Goal: Transaction & Acquisition: Purchase product/service

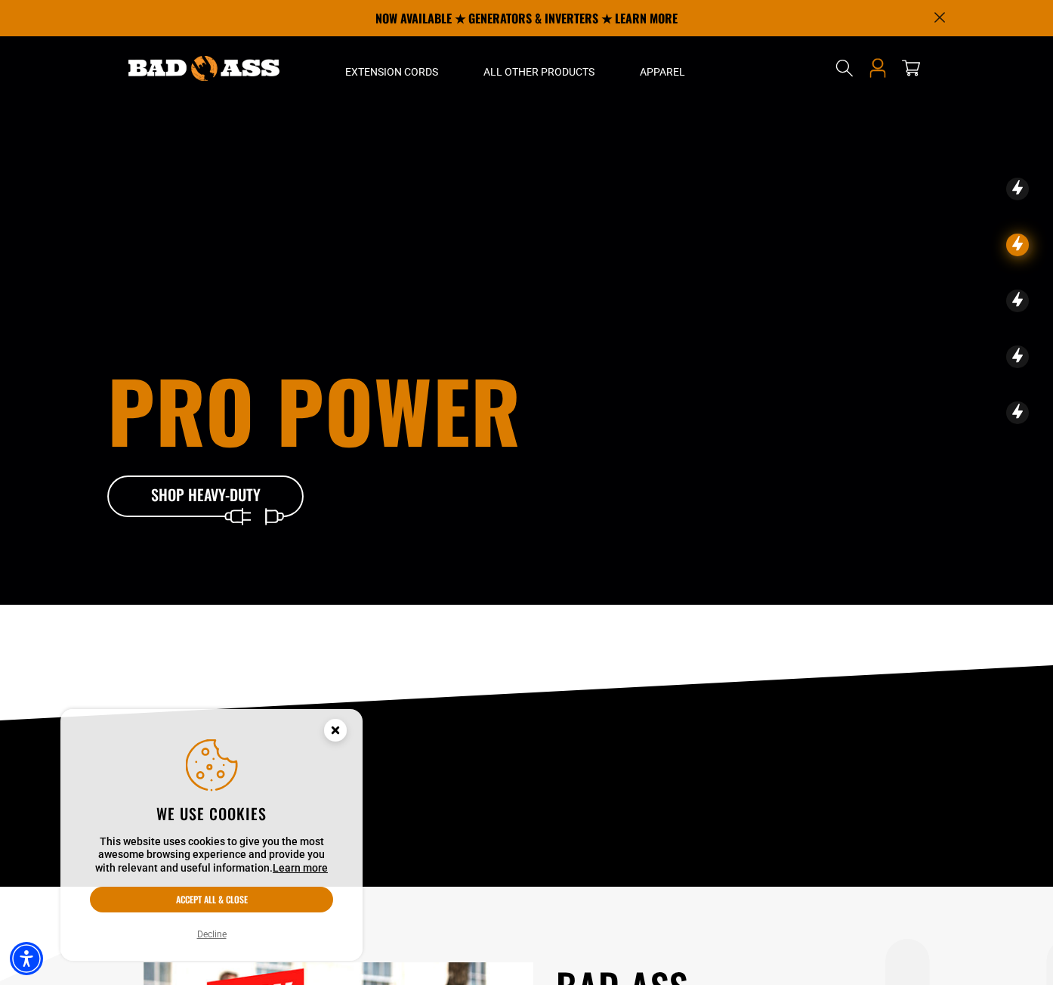
click at [873, 67] on icon "Open this option" at bounding box center [878, 68] width 20 height 20
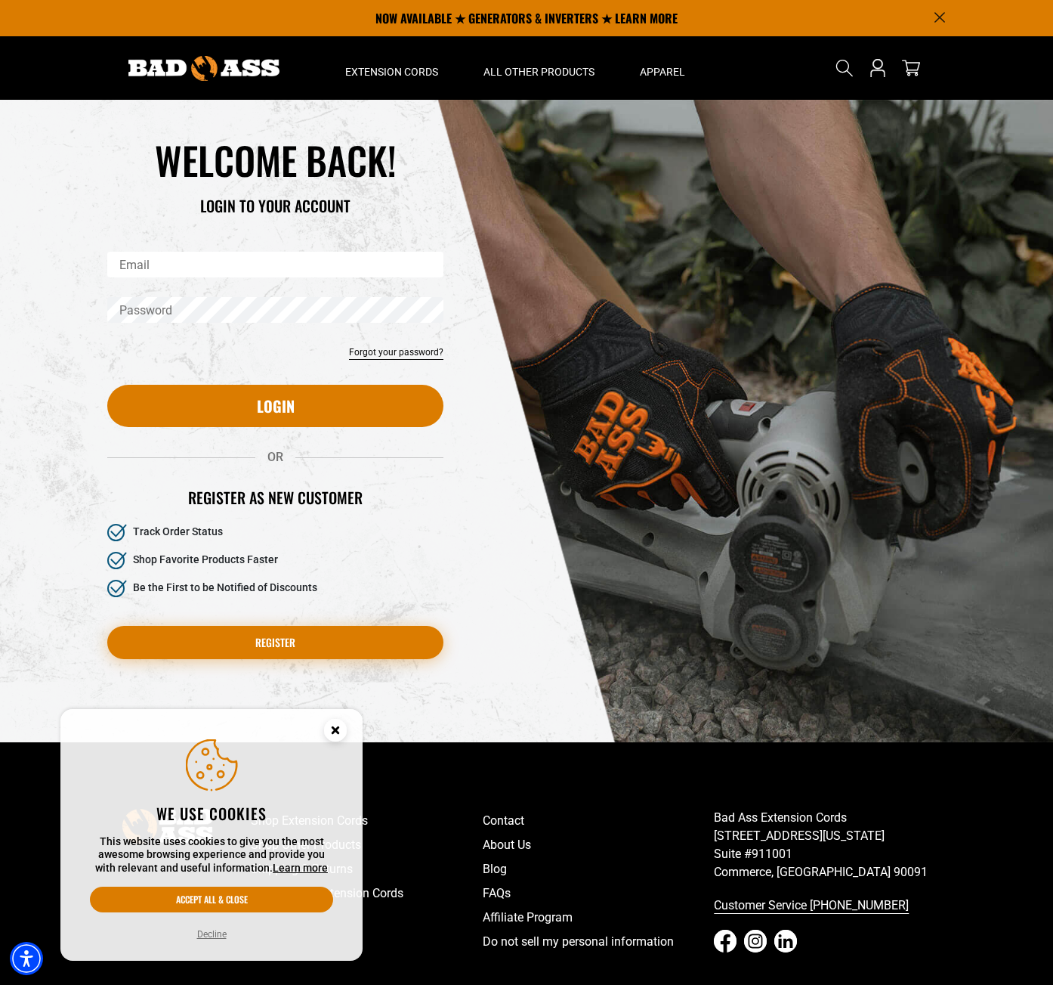
click at [354, 640] on link "Register" at bounding box center [275, 642] width 336 height 33
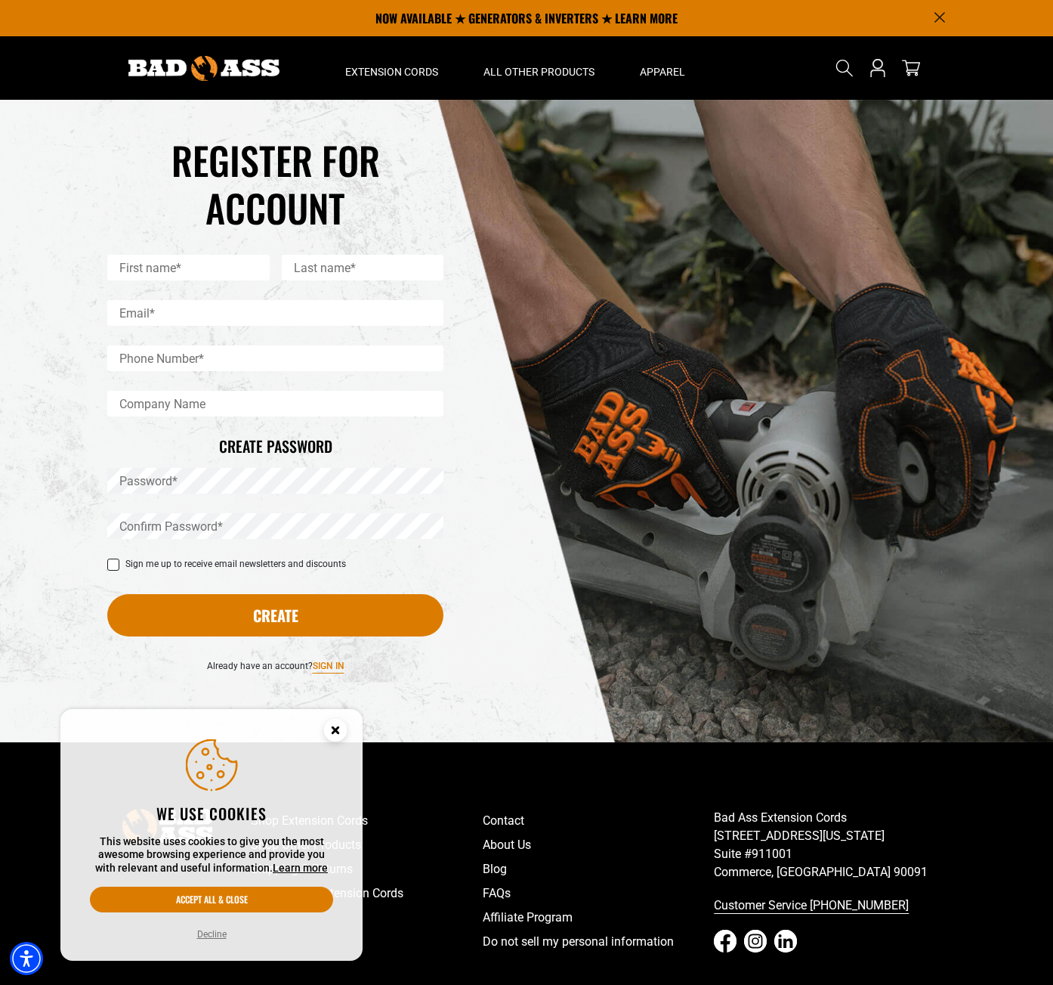
click at [220, 266] on input "First name*" at bounding box center [188, 268] width 162 height 26
click at [221, 270] on input "First name*" at bounding box center [188, 268] width 162 height 26
type input "*******"
type input "*****"
type input "**********"
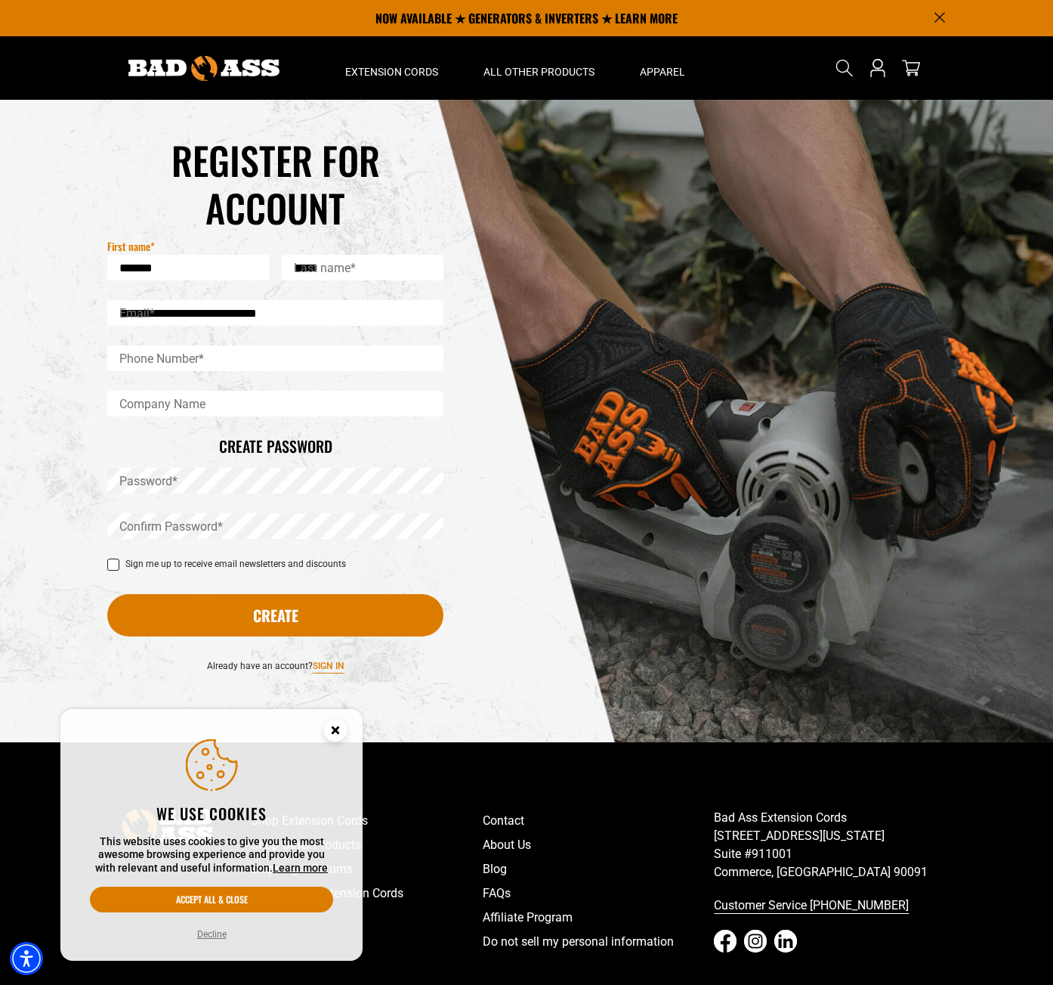
type input "**********"
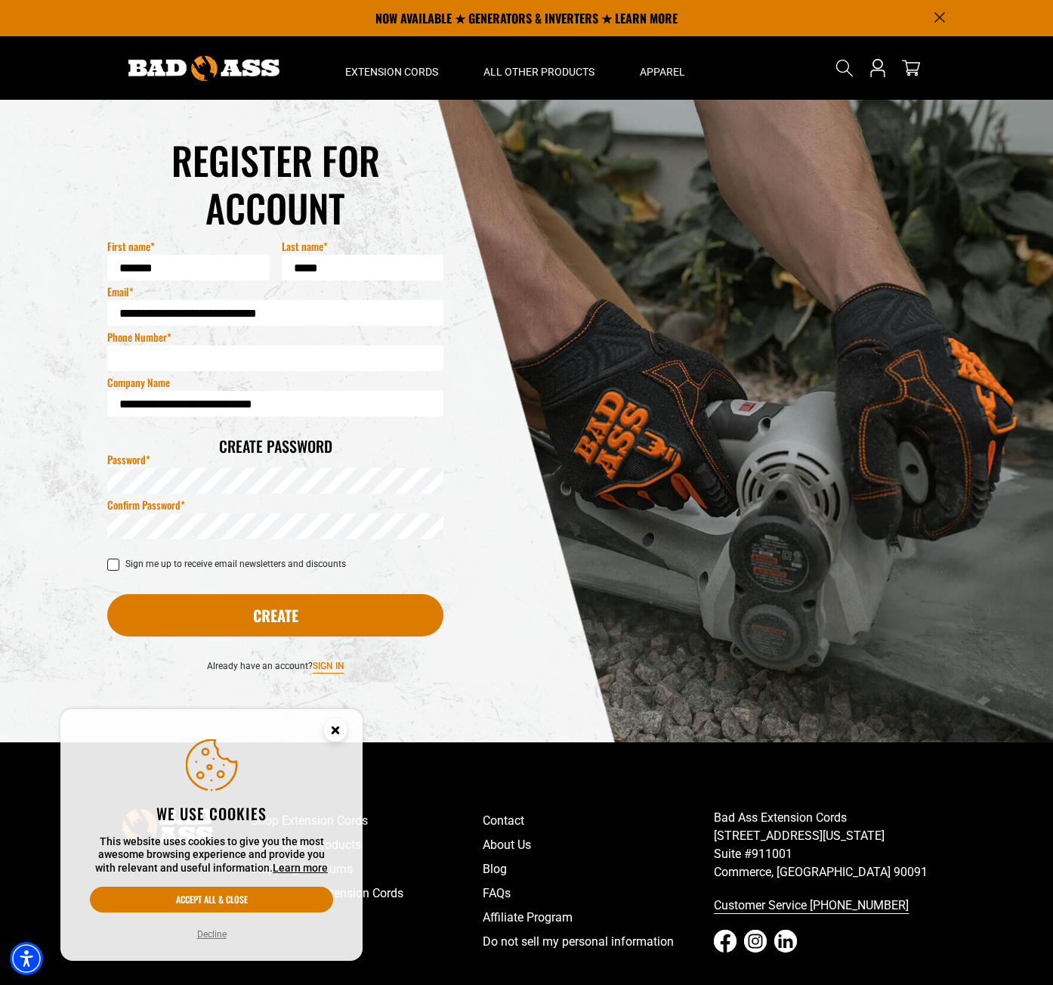
click at [113, 566] on icon at bounding box center [114, 565] width 8 height 5
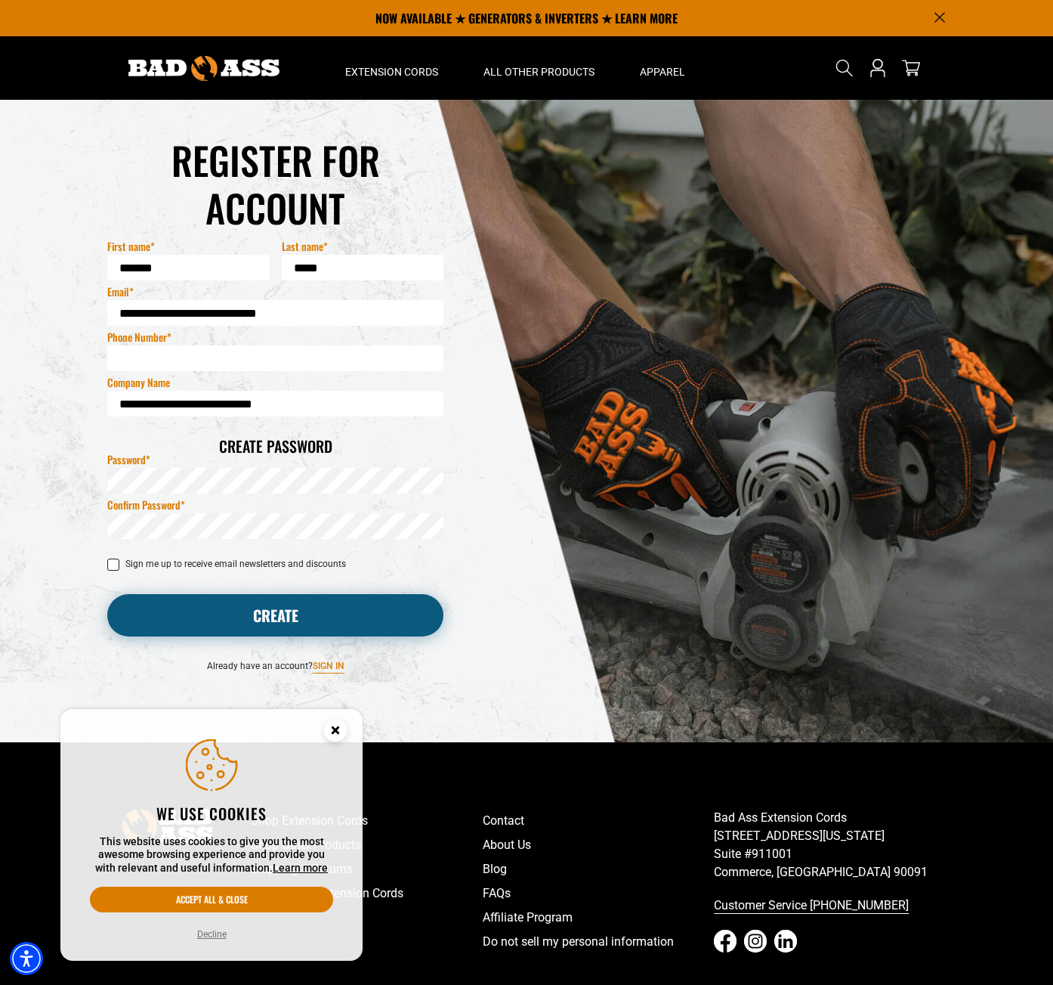
click at [234, 624] on button "Create" at bounding box center [275, 615] width 336 height 42
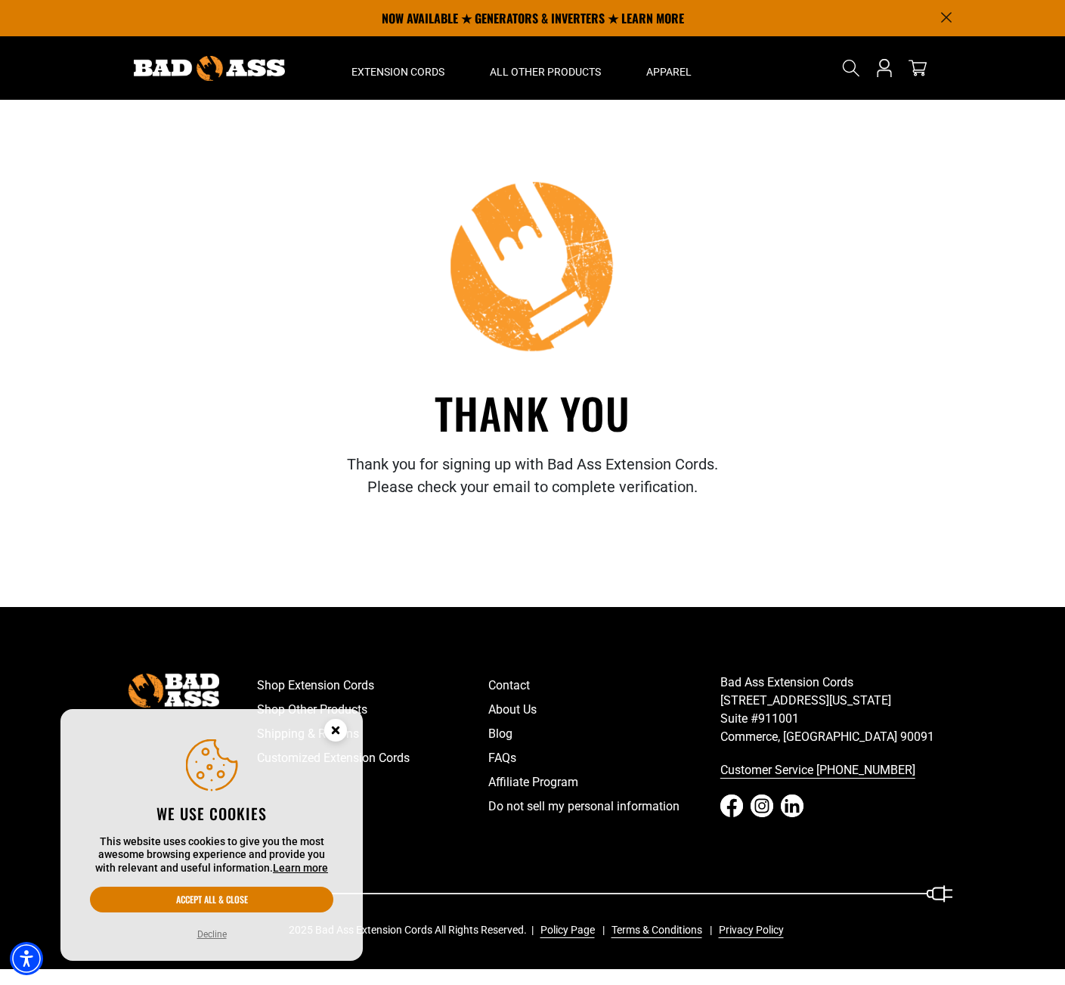
click at [216, 75] on img at bounding box center [209, 68] width 151 height 25
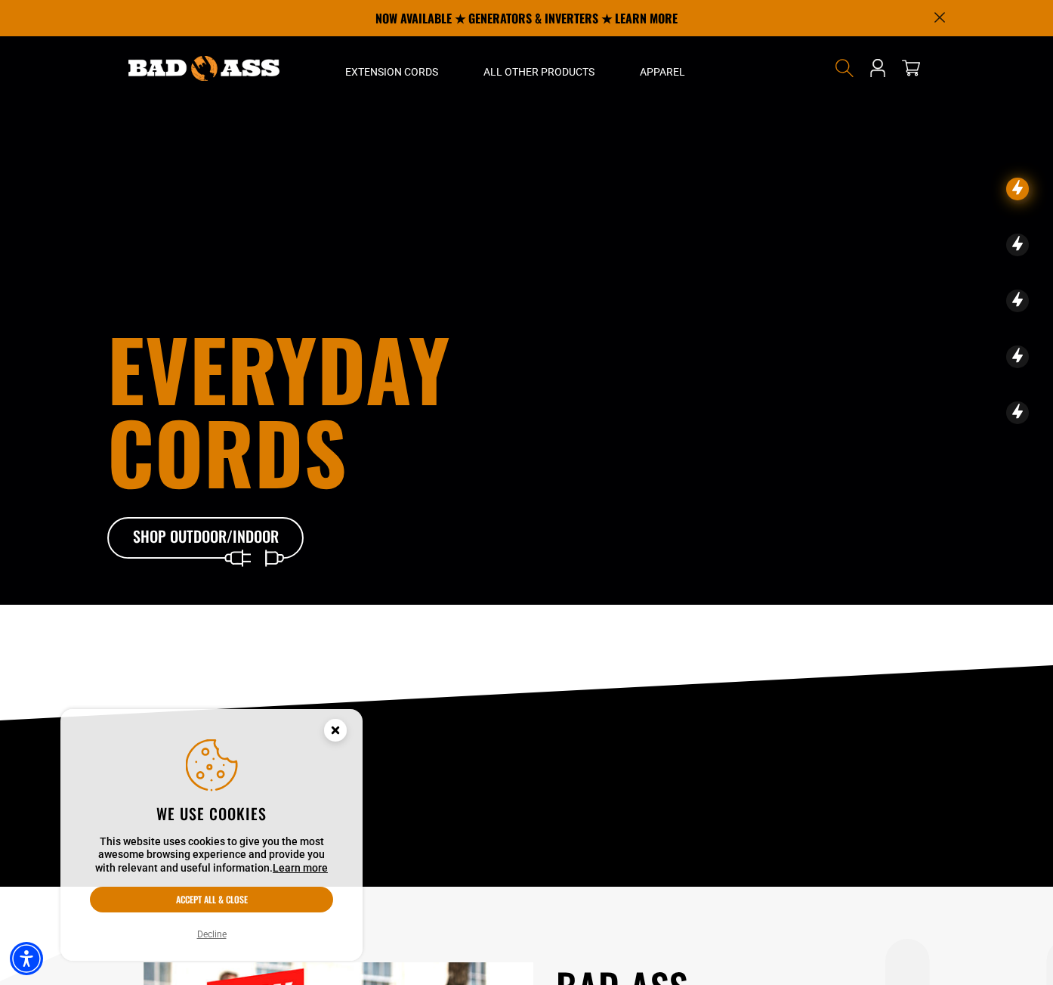
click at [841, 64] on icon "Search" at bounding box center [845, 68] width 20 height 20
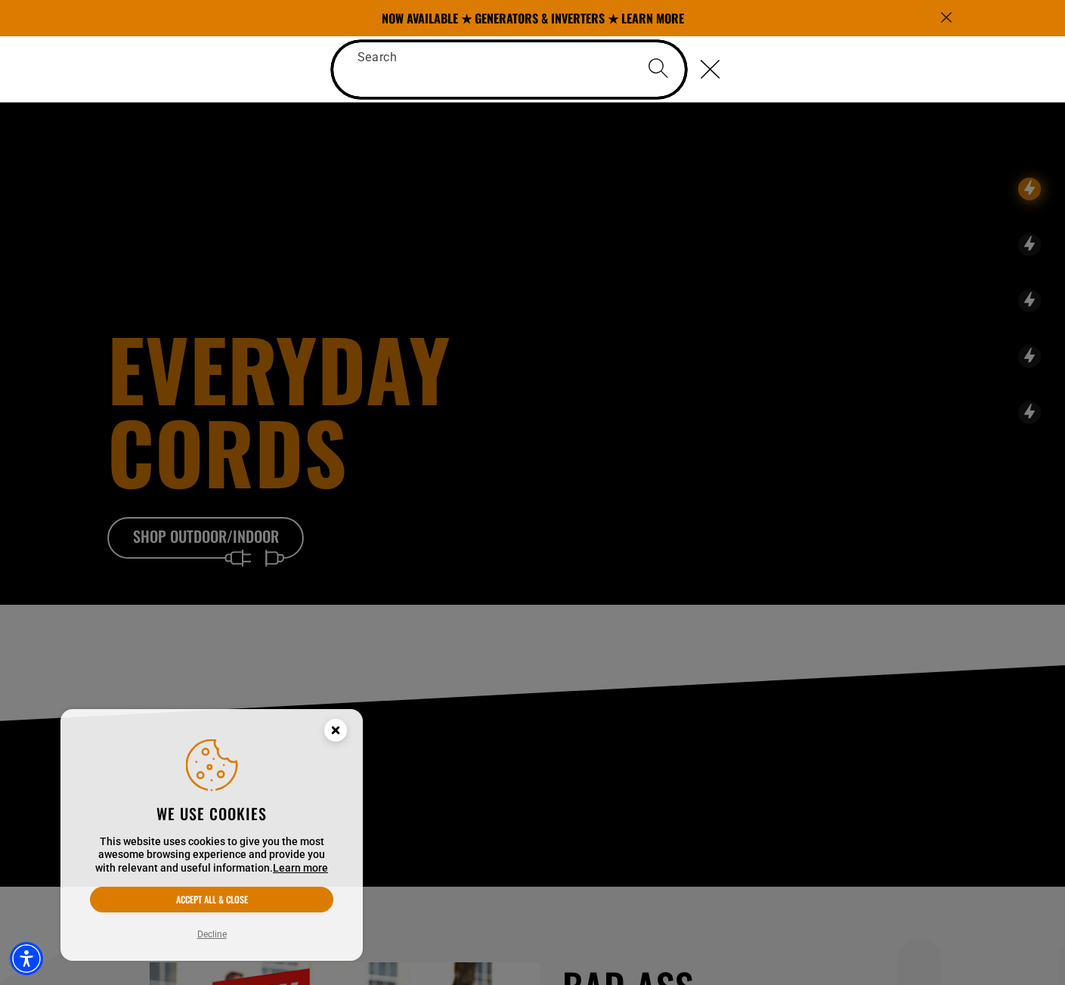
click at [561, 71] on input "Search" at bounding box center [508, 69] width 351 height 54
paste input "**********"
type input "**********"
click at [632, 42] on button "Search" at bounding box center [658, 68] width 53 height 53
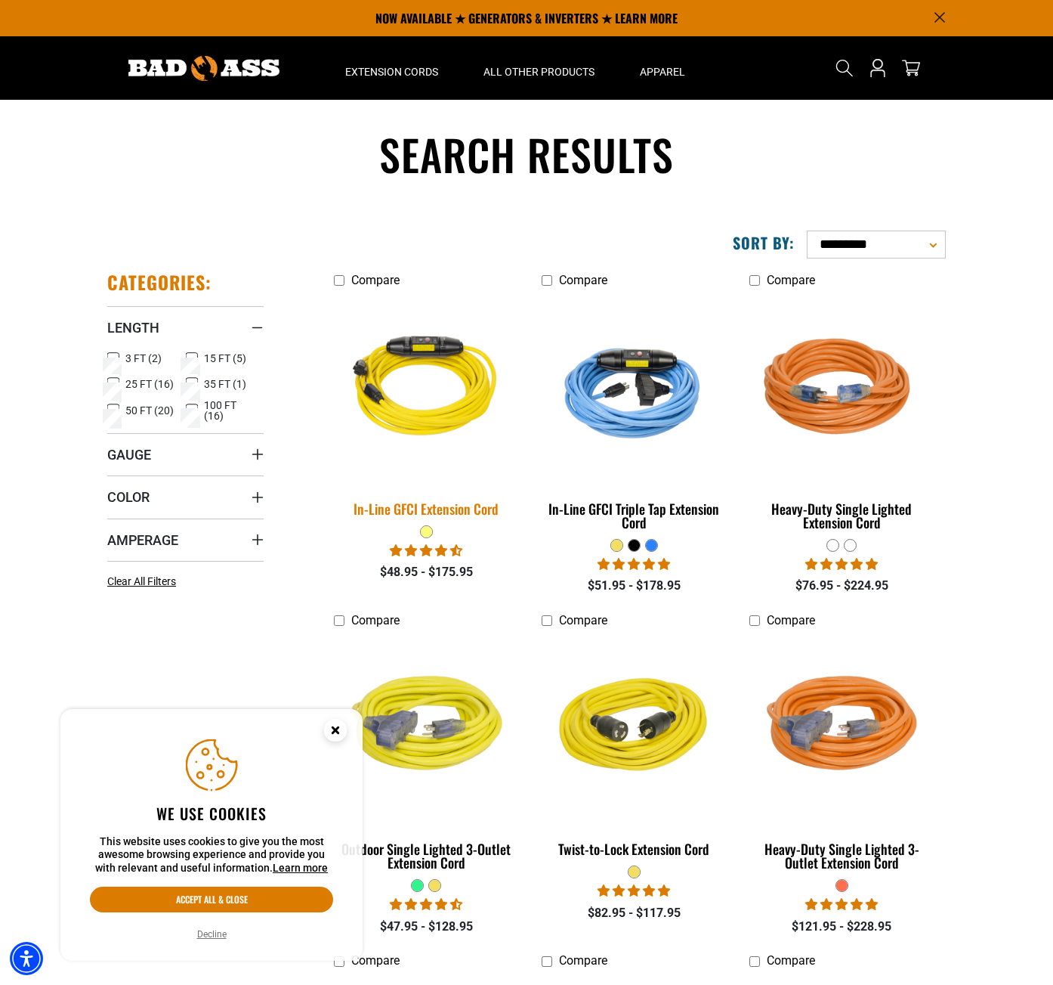
click at [439, 339] on img at bounding box center [427, 388] width 212 height 193
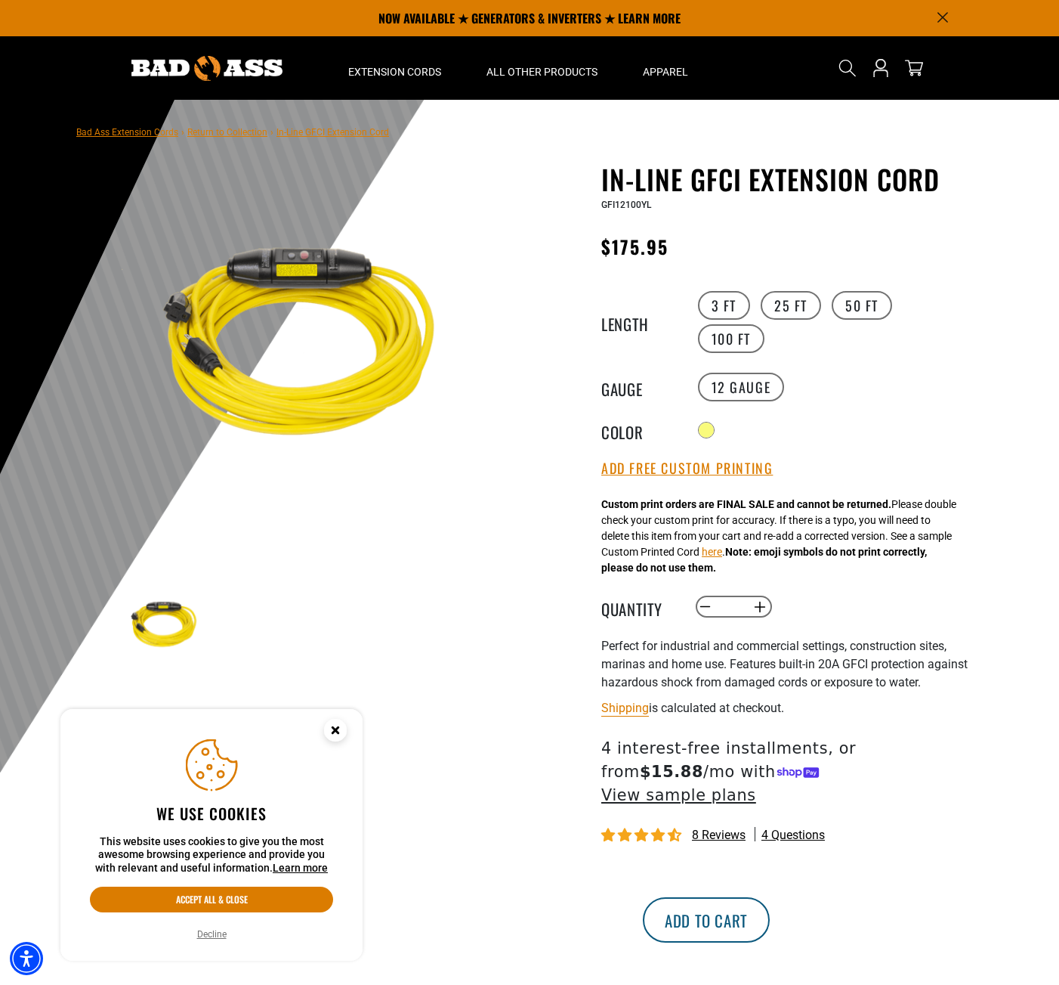
click at [770, 897] on button "Add to cart" at bounding box center [706, 919] width 127 height 45
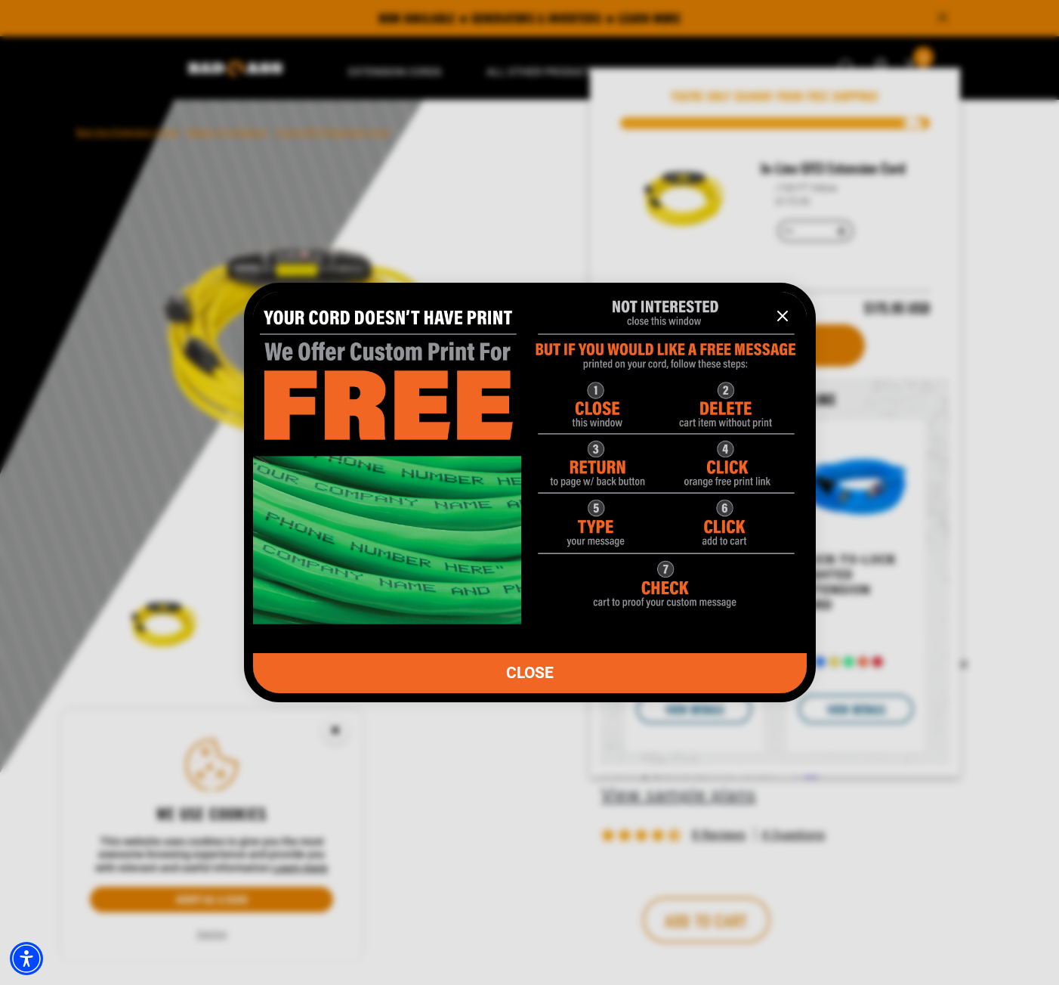
click at [624, 677] on link "CLOSE" at bounding box center [530, 673] width 554 height 40
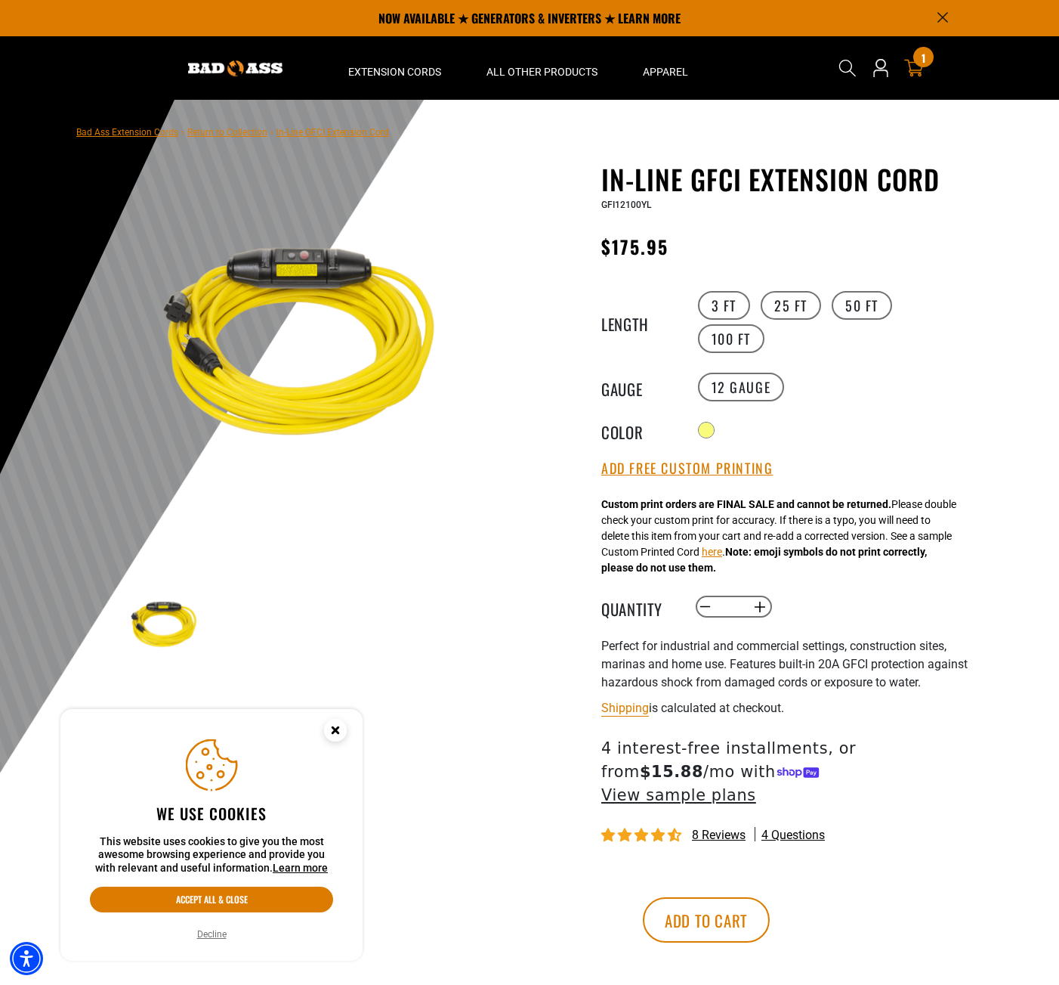
click at [920, 67] on icon "cart" at bounding box center [915, 68] width 20 height 20
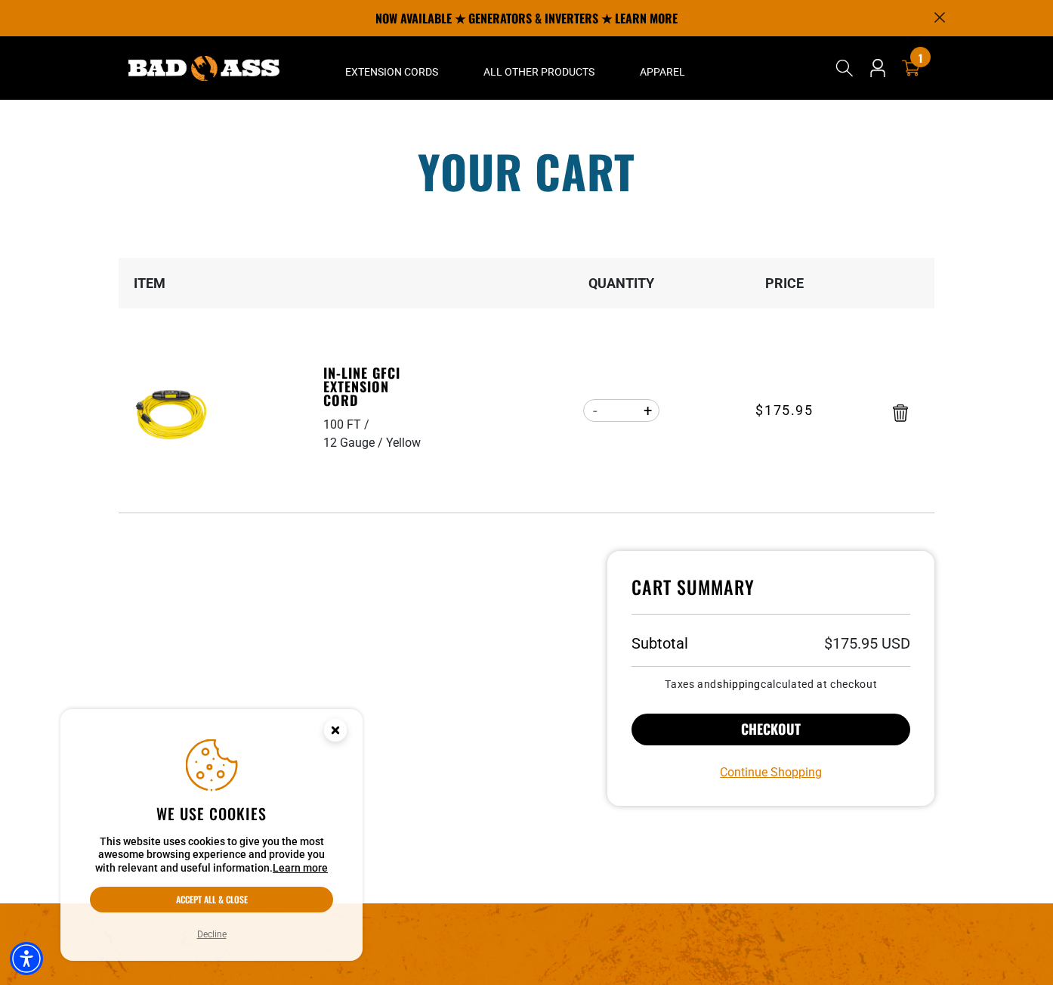
drag, startPoint x: 874, startPoint y: 732, endPoint x: 882, endPoint y: 735, distance: 8.8
click at [873, 732] on button "Checkout" at bounding box center [771, 729] width 279 height 32
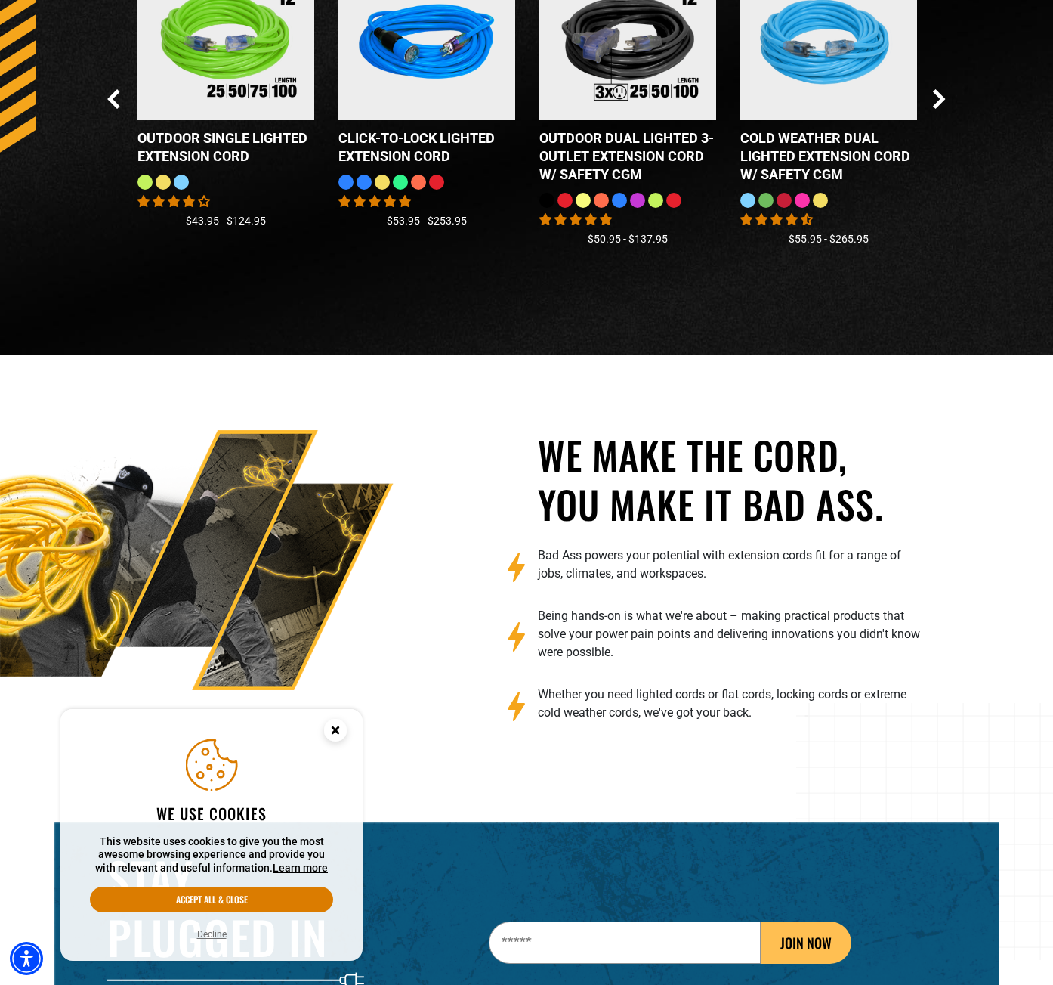
scroll to position [2337, 0]
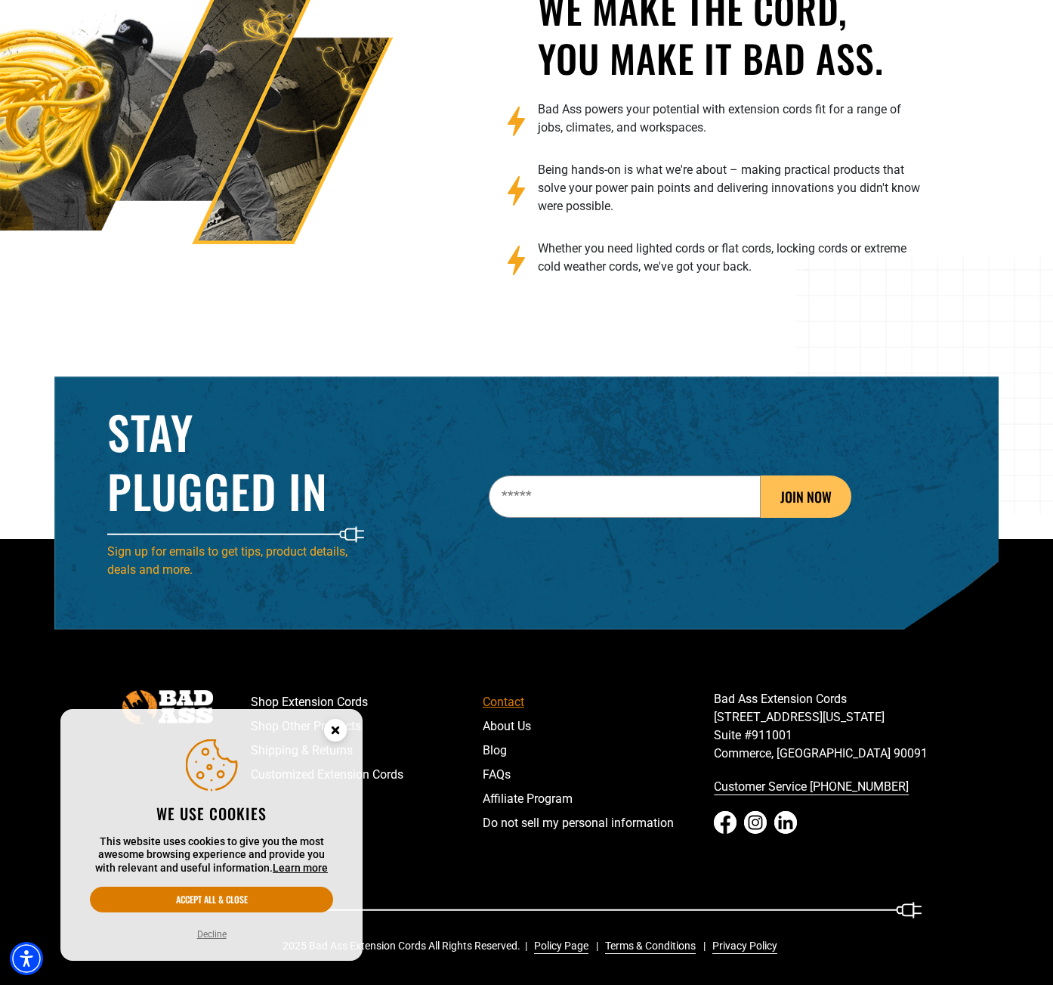
click at [504, 704] on link "Contact" at bounding box center [599, 702] width 232 height 24
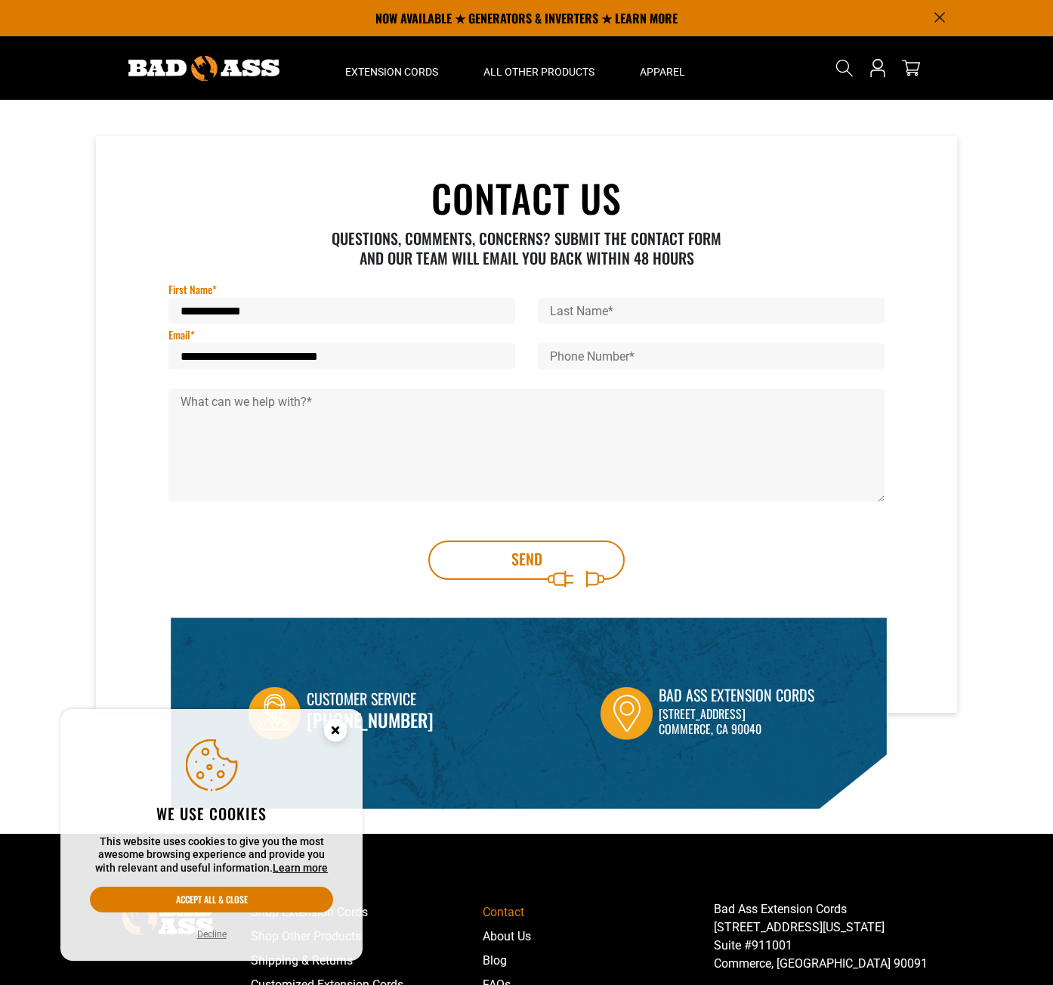
scroll to position [151, 0]
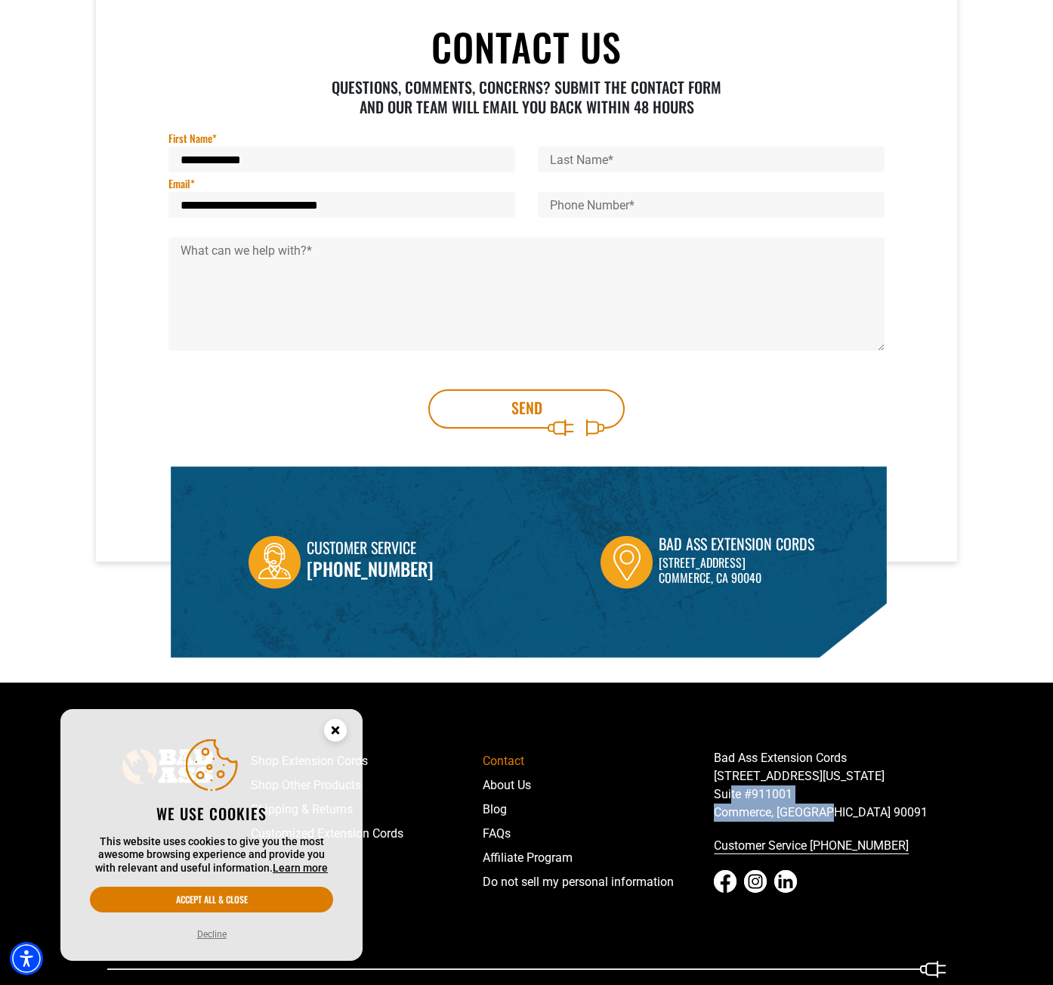
drag, startPoint x: 828, startPoint y: 810, endPoint x: 725, endPoint y: 783, distance: 107.0
click at [727, 786] on p "Bad Ass Extension Cords [STREET_ADDRESS][US_STATE] [GEOGRAPHIC_DATA]" at bounding box center [830, 785] width 232 height 73
drag, startPoint x: 715, startPoint y: 774, endPoint x: 790, endPoint y: 778, distance: 74.9
click at [790, 778] on p "Bad Ass Extension Cords [STREET_ADDRESS][US_STATE] [GEOGRAPHIC_DATA]" at bounding box center [830, 785] width 232 height 73
click at [771, 809] on p "Bad Ass Extension Cords [STREET_ADDRESS][US_STATE] [GEOGRAPHIC_DATA]" at bounding box center [830, 785] width 232 height 73
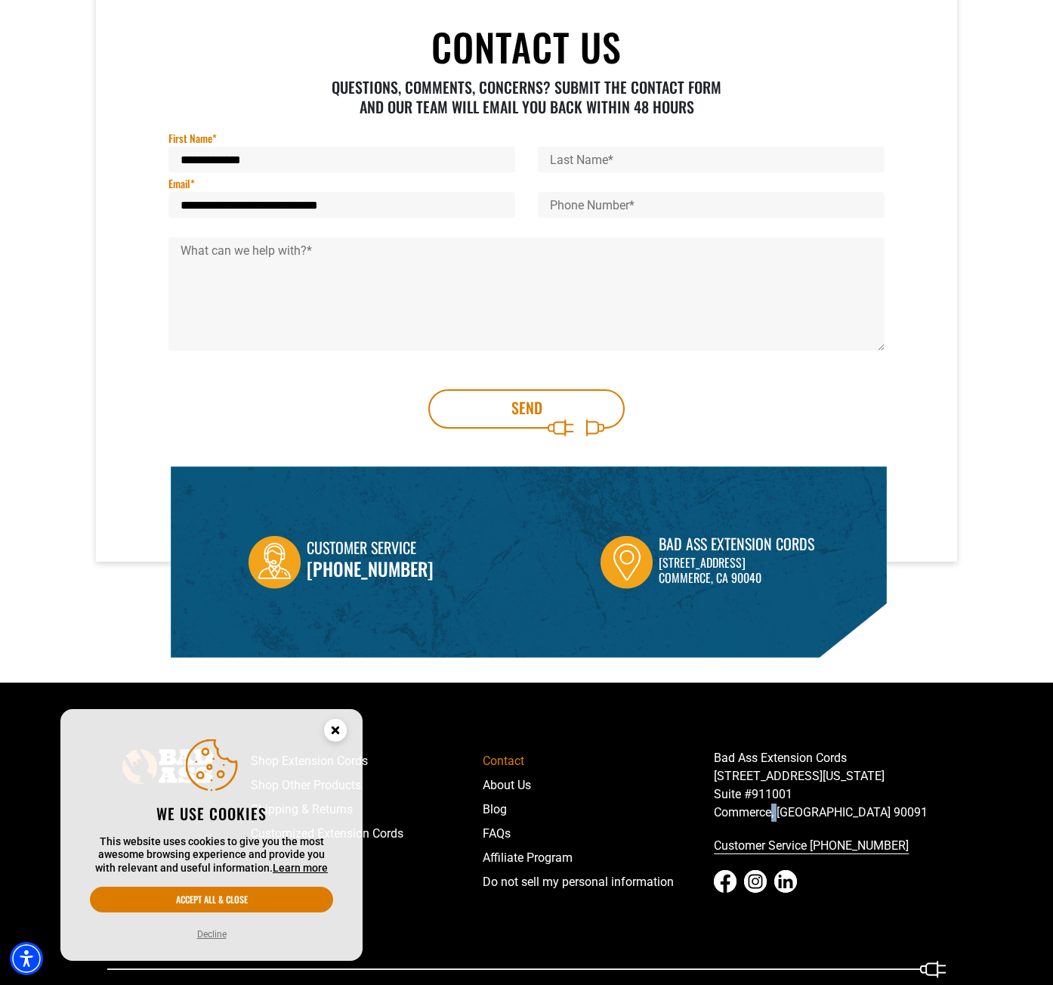
click at [771, 809] on p "Bad Ass Extension Cords [STREET_ADDRESS][US_STATE] [GEOGRAPHIC_DATA]" at bounding box center [830, 785] width 232 height 73
click at [754, 806] on p "Bad Ass Extension Cords [STREET_ADDRESS][US_STATE] [GEOGRAPHIC_DATA]" at bounding box center [830, 785] width 232 height 73
drag, startPoint x: 206, startPoint y: 936, endPoint x: 215, endPoint y: 935, distance: 9.1
click at [207, 936] on button "Decline" at bounding box center [212, 933] width 39 height 15
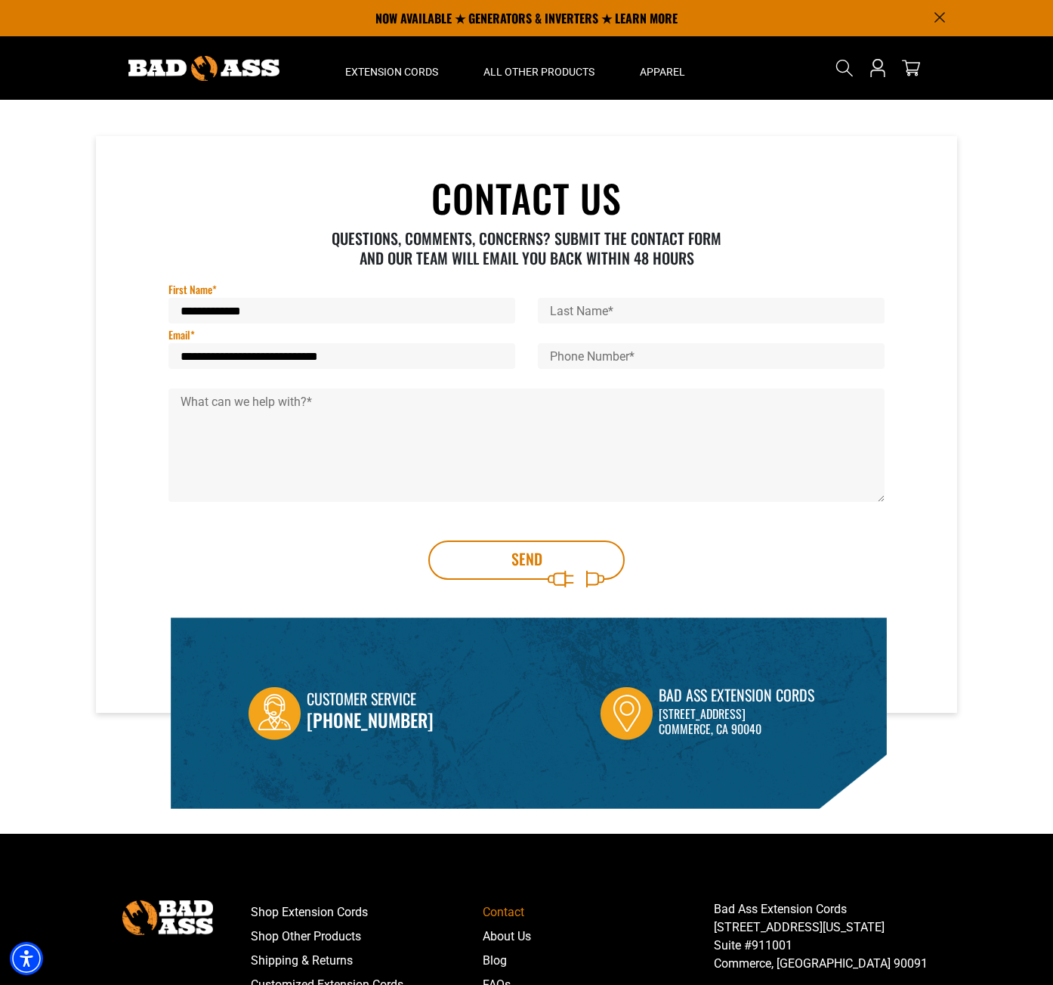
scroll to position [76, 0]
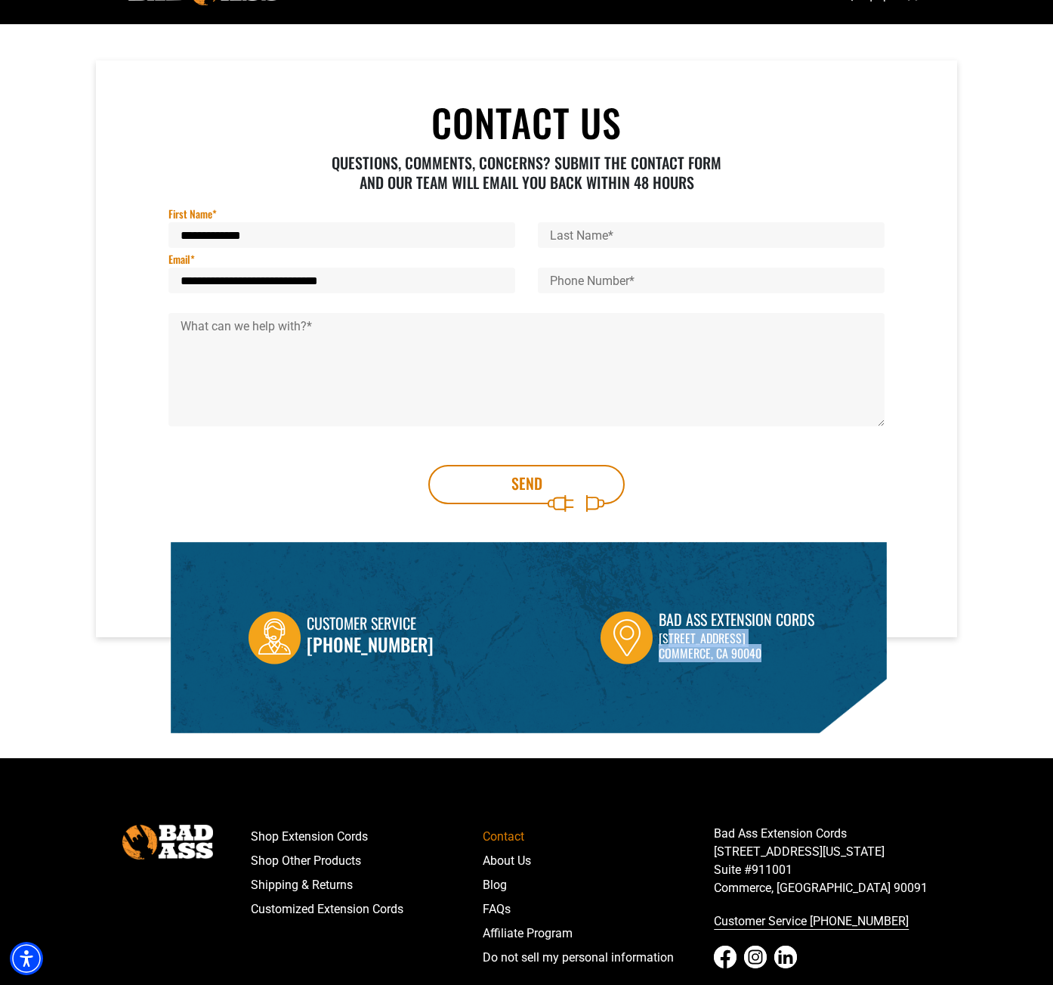
drag, startPoint x: 759, startPoint y: 653, endPoint x: 660, endPoint y: 636, distance: 99.8
click at [661, 636] on p "[STREET_ADDRESS]" at bounding box center [737, 645] width 156 height 30
drag, startPoint x: 657, startPoint y: 635, endPoint x: 758, endPoint y: 651, distance: 102.6
click at [758, 651] on p "[STREET_ADDRESS]" at bounding box center [737, 645] width 156 height 30
copy p "[STREET_ADDRESS]"
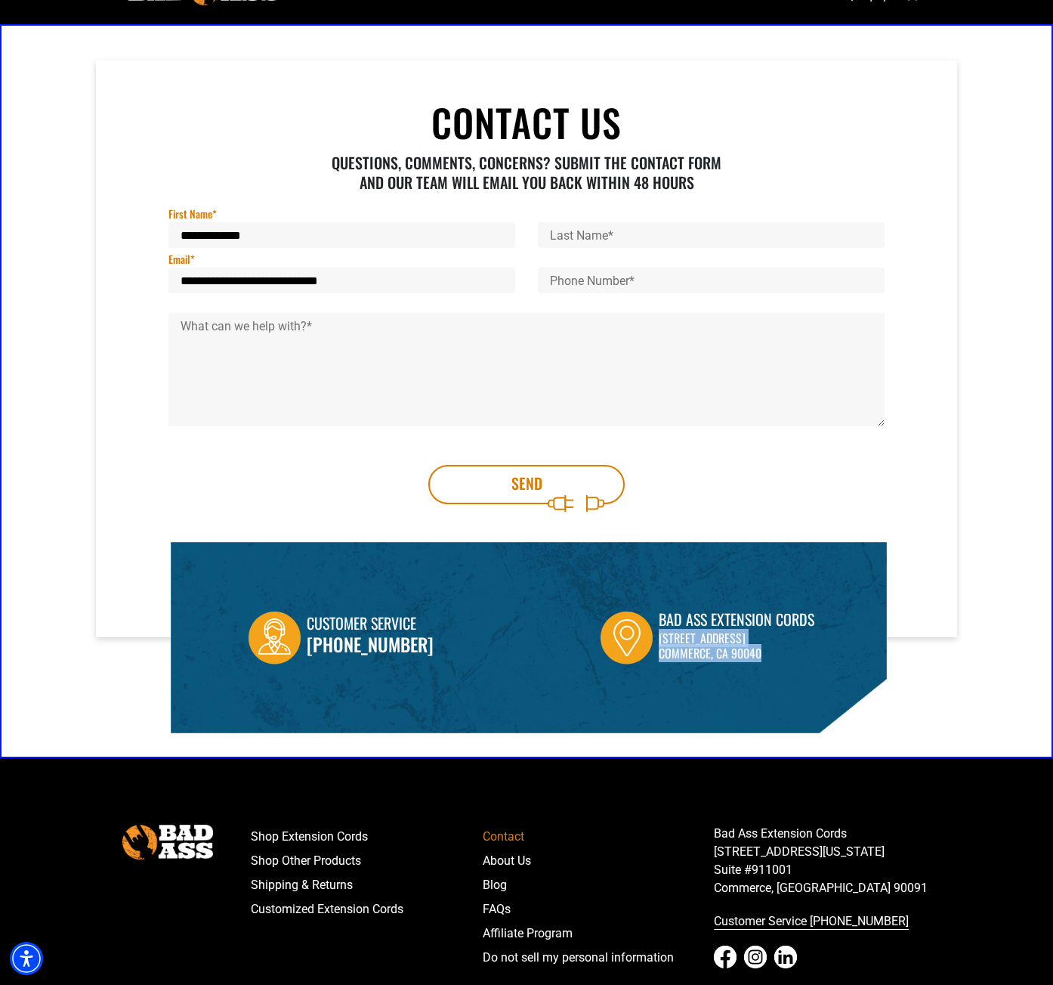
click at [750, 640] on p "[STREET_ADDRESS]" at bounding box center [737, 645] width 156 height 30
click at [753, 638] on p "[STREET_ADDRESS]" at bounding box center [737, 645] width 156 height 30
drag, startPoint x: 756, startPoint y: 637, endPoint x: 656, endPoint y: 638, distance: 100.5
click at [659, 638] on p "[STREET_ADDRESS]" at bounding box center [737, 645] width 156 height 30
copy p "[STREET_ADDRESS]"
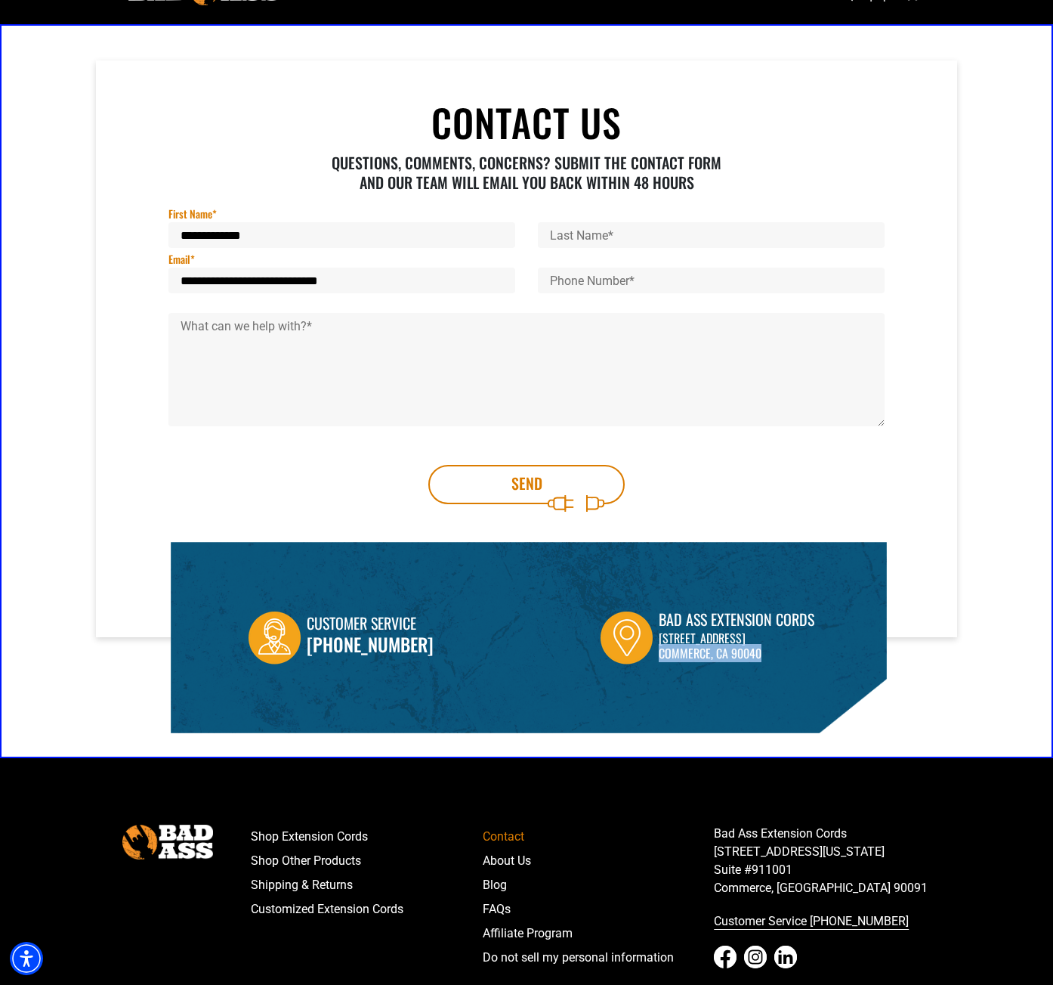
drag, startPoint x: 753, startPoint y: 649, endPoint x: 655, endPoint y: 652, distance: 98.3
click at [659, 652] on p "[STREET_ADDRESS]" at bounding box center [737, 645] width 156 height 30
copy p "Commerce, CA 90040"
drag, startPoint x: 412, startPoint y: 648, endPoint x: 313, endPoint y: 647, distance: 99.0
click at [313, 646] on p "[PHONE_NUMBER]" at bounding box center [370, 645] width 127 height 18
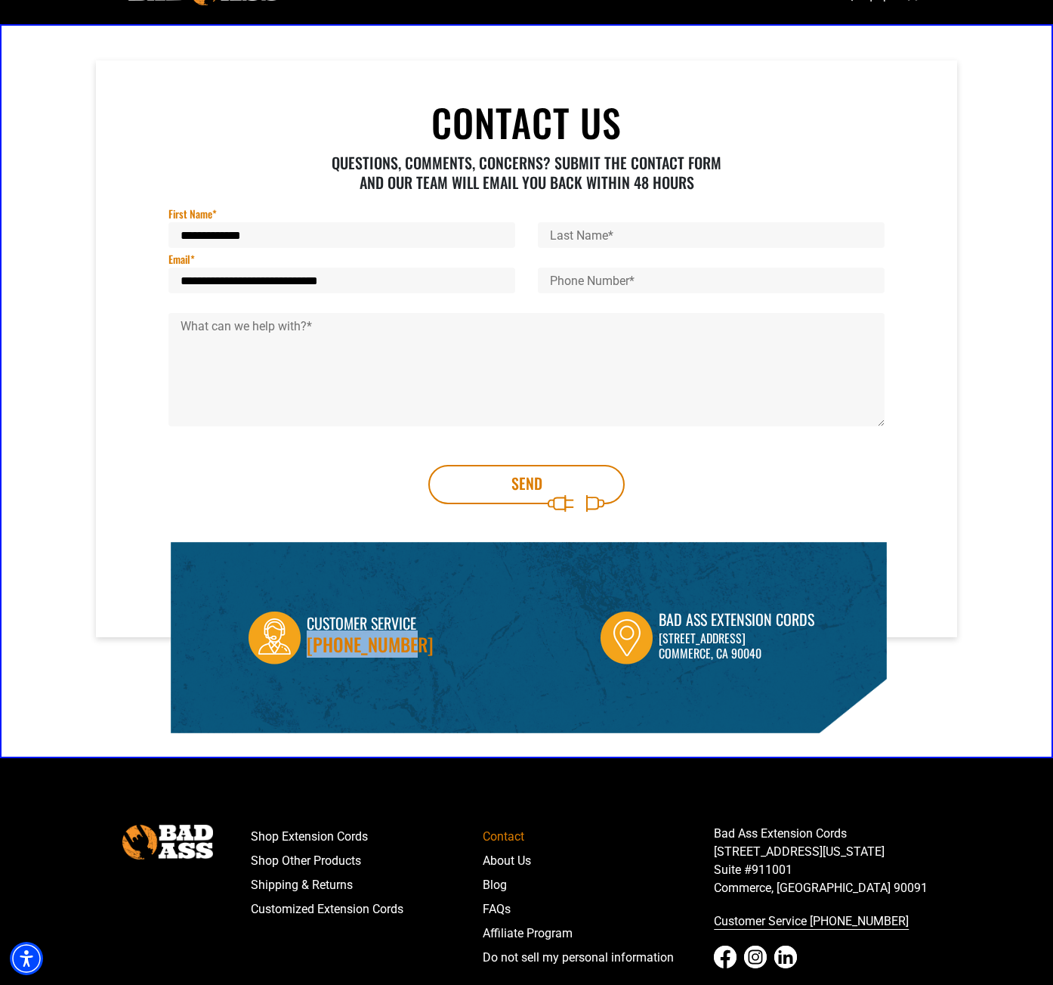
copy link "[PHONE_NUMBER]"
drag, startPoint x: 761, startPoint y: 654, endPoint x: 656, endPoint y: 637, distance: 106.3
click at [659, 637] on p "[STREET_ADDRESS]" at bounding box center [737, 645] width 156 height 30
copy p "[STREET_ADDRESS]"
